Goal: Find specific page/section: Find specific page/section

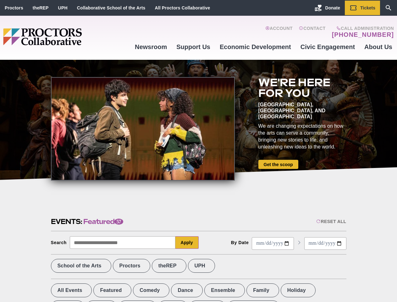
click at [198, 151] on div at bounding box center [143, 128] width 184 height 103
click at [331, 221] on div "Reset All" at bounding box center [331, 221] width 30 height 5
click at [187, 242] on button "Apply" at bounding box center [186, 242] width 23 height 13
